Goal: Information Seeking & Learning: Learn about a topic

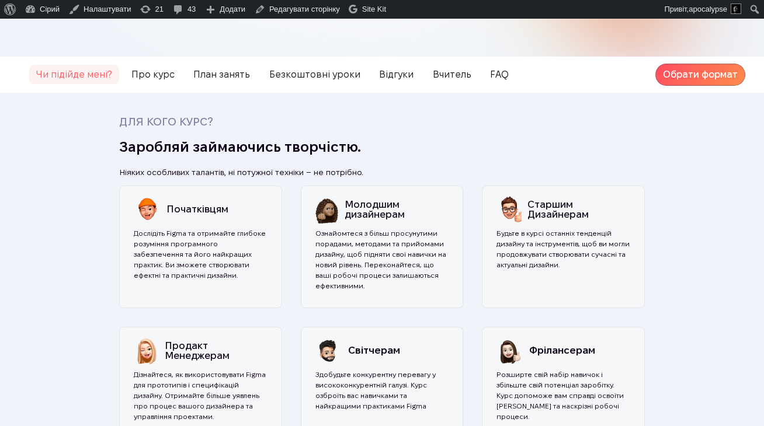
scroll to position [266, 0]
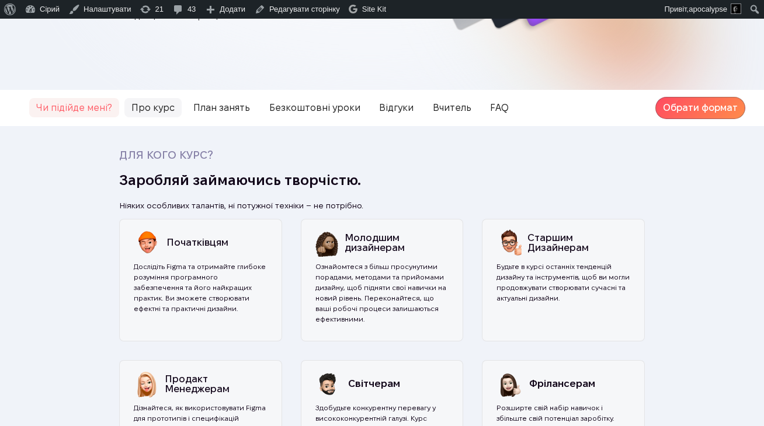
click at [141, 109] on span "Про курс" at bounding box center [152, 107] width 57 height 19
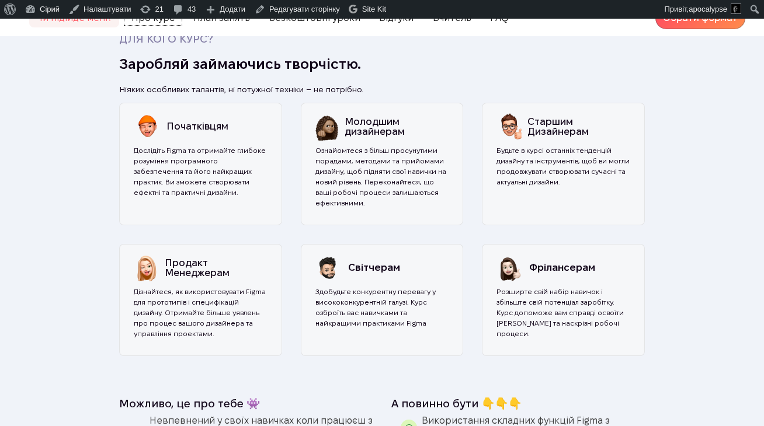
scroll to position [0, 0]
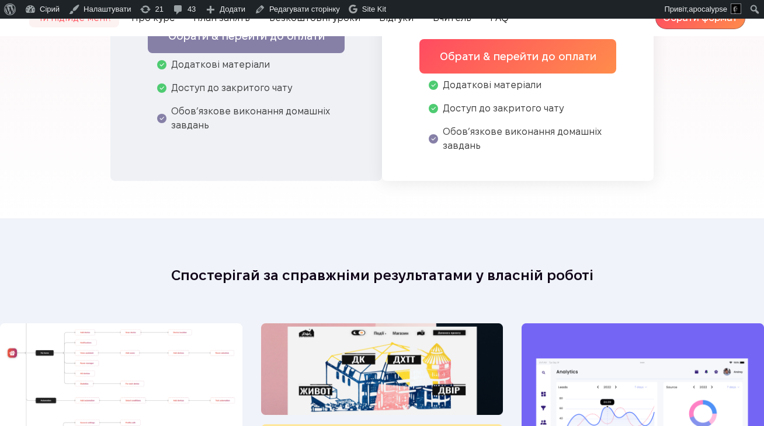
scroll to position [4689, 0]
